Goal: Task Accomplishment & Management: Complete application form

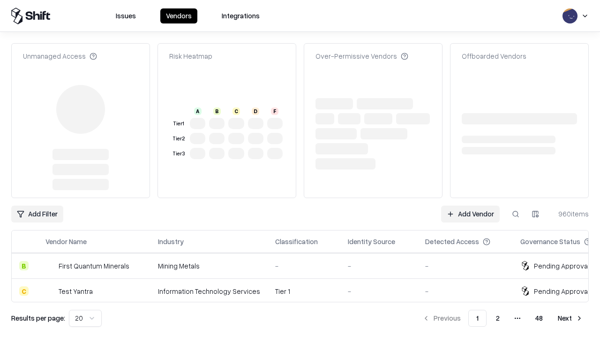
click at [471, 205] on link "Add Vendor" at bounding box center [470, 213] width 59 height 17
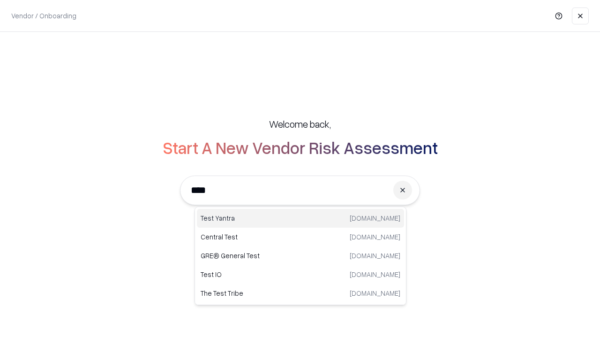
click at [301, 218] on div "Test Yantra [DOMAIN_NAME]" at bounding box center [300, 218] width 207 height 19
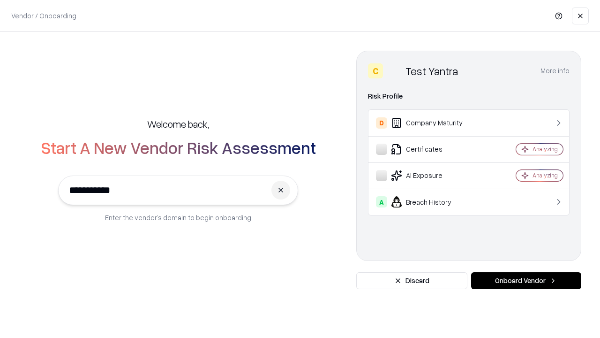
type input "**********"
click at [526, 281] on button "Onboard Vendor" at bounding box center [526, 280] width 110 height 17
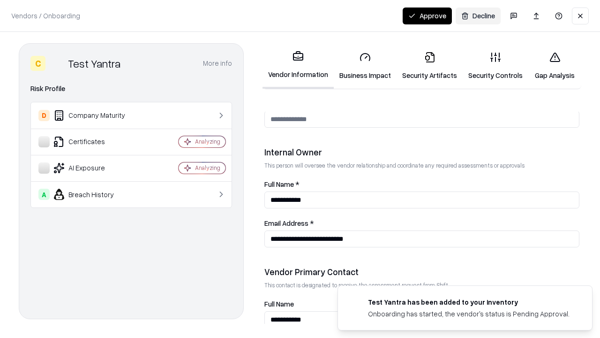
scroll to position [486, 0]
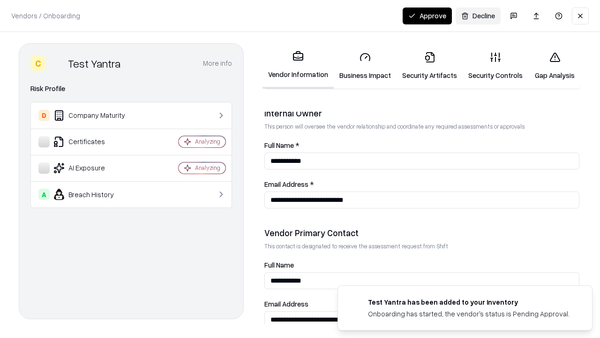
click at [430, 66] on link "Security Artifacts" at bounding box center [430, 66] width 66 height 44
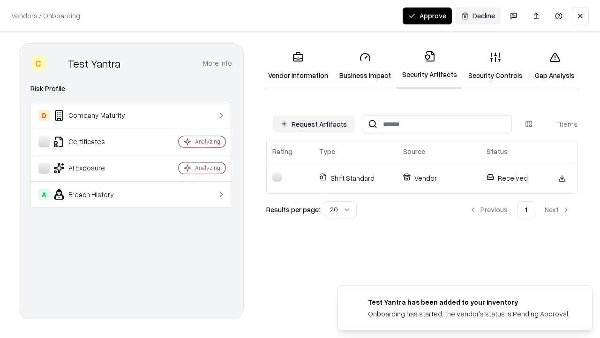
click at [314, 124] on button "Request Artifacts" at bounding box center [314, 123] width 82 height 17
